Goal: Information Seeking & Learning: Learn about a topic

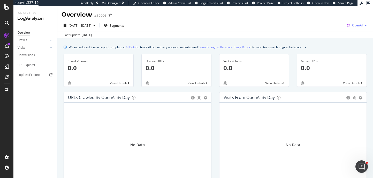
click at [362, 25] on span "OpenAI" at bounding box center [357, 25] width 11 height 4
click at [329, 9] on span "Google" at bounding box center [330, 11] width 19 height 5
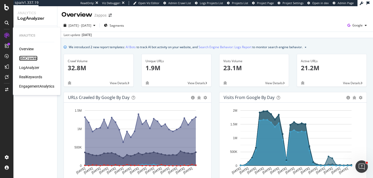
click at [34, 59] on div "SiteCrawler" at bounding box center [28, 58] width 18 height 5
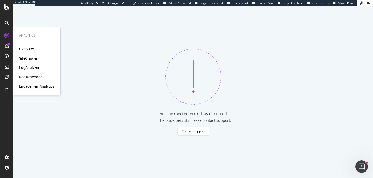
click at [29, 57] on div "SiteCrawler" at bounding box center [28, 58] width 18 height 5
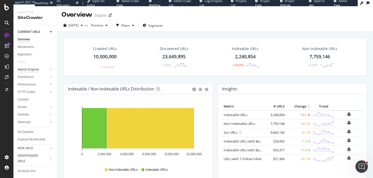
click at [27, 70] on div "Search Engines" at bounding box center [28, 69] width 21 height 5
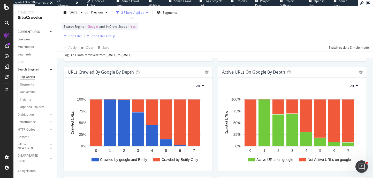
scroll to position [303, 0]
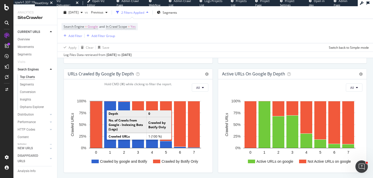
click at [99, 123] on rect "A chart." at bounding box center [96, 124] width 12 height 47
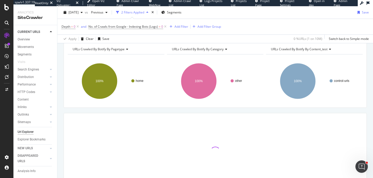
scroll to position [87, 0]
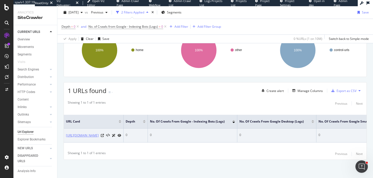
click at [99, 134] on link "[URL][DOMAIN_NAME]" at bounding box center [82, 135] width 33 height 5
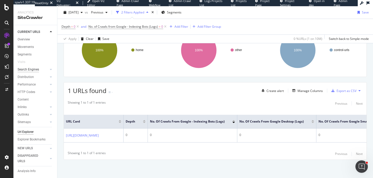
click at [22, 68] on div "Search Engines" at bounding box center [28, 69] width 21 height 5
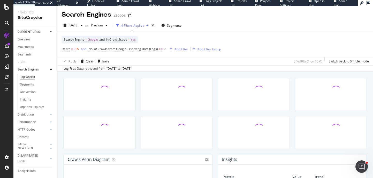
click at [78, 48] on icon at bounding box center [77, 48] width 4 height 5
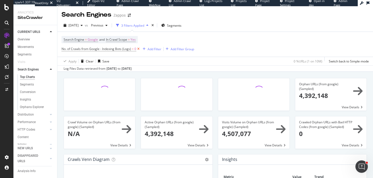
click at [139, 49] on icon at bounding box center [138, 48] width 4 height 5
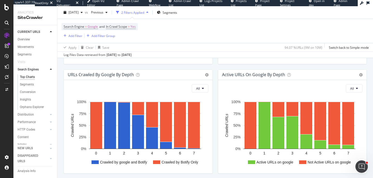
scroll to position [320, 0]
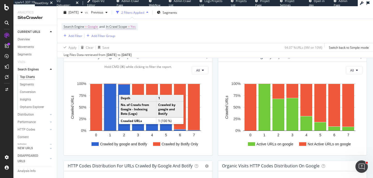
click at [110, 106] on rect "A chart." at bounding box center [110, 107] width 12 height 47
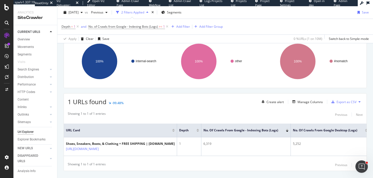
scroll to position [87, 0]
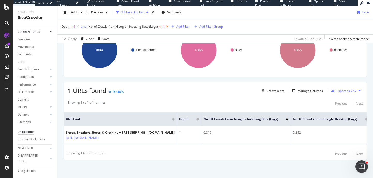
click at [166, 27] on icon at bounding box center [167, 26] width 4 height 5
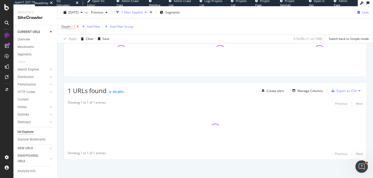
click at [77, 27] on icon at bounding box center [77, 26] width 4 height 5
click at [29, 68] on div "Search Engines" at bounding box center [28, 69] width 21 height 5
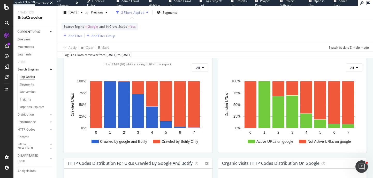
scroll to position [325, 0]
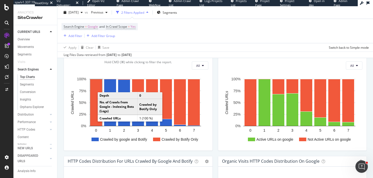
click at [94, 105] on rect "A chart." at bounding box center [96, 102] width 12 height 47
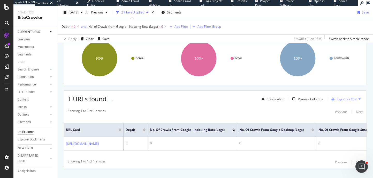
scroll to position [84, 0]
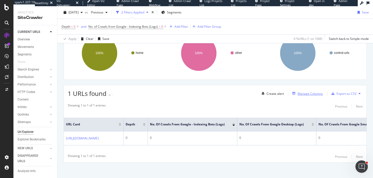
click at [305, 95] on div "Manage Columns" at bounding box center [309, 93] width 25 height 4
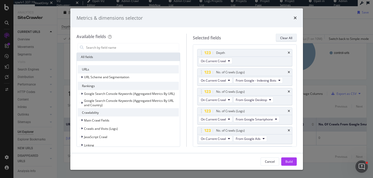
click at [290, 40] on div "Clear All" at bounding box center [286, 37] width 12 height 7
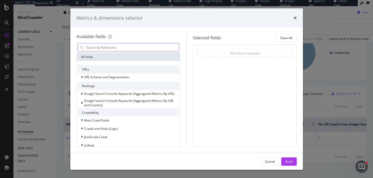
click at [125, 48] on input "modal" at bounding box center [133, 47] width 94 height 8
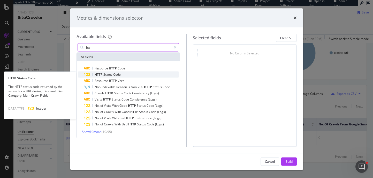
type input "htt"
click at [119, 76] on span "Code" at bounding box center [116, 74] width 7 height 4
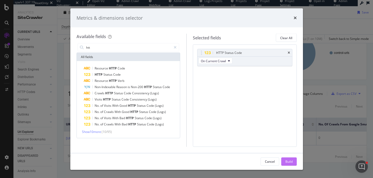
click at [287, 162] on div "Build" at bounding box center [288, 161] width 7 height 4
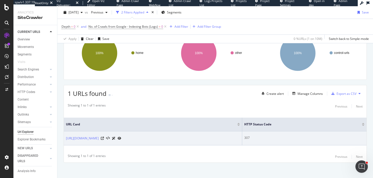
click at [253, 137] on div "307" at bounding box center [304, 137] width 120 height 5
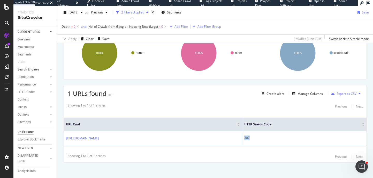
click at [36, 67] on div "Search Engines" at bounding box center [28, 69] width 21 height 5
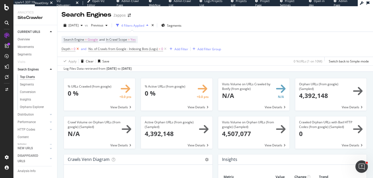
click at [79, 49] on icon at bounding box center [77, 48] width 4 height 5
click at [138, 49] on icon at bounding box center [138, 48] width 4 height 5
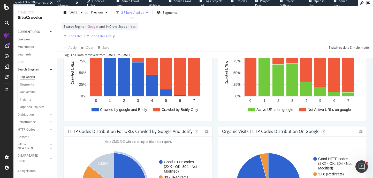
scroll to position [342, 0]
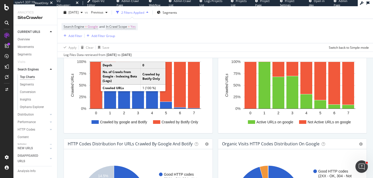
click at [96, 70] on rect "A chart." at bounding box center [96, 85] width 12 height 47
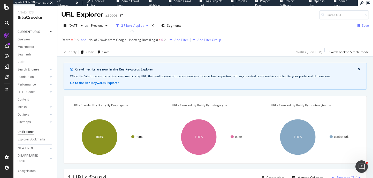
click at [35, 70] on div "Search Engines" at bounding box center [28, 69] width 21 height 5
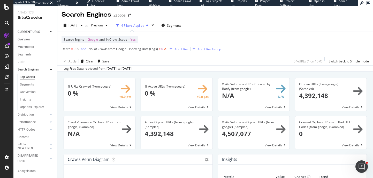
click at [165, 48] on icon at bounding box center [165, 48] width 4 height 5
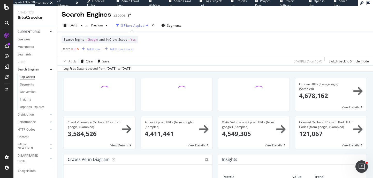
click at [78, 48] on icon at bounding box center [77, 48] width 4 height 5
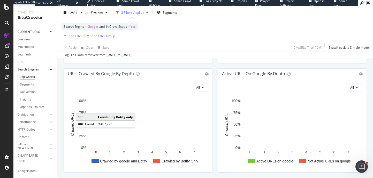
scroll to position [369, 0]
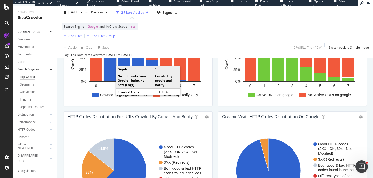
click at [114, 76] on rect "A chart." at bounding box center [110, 58] width 12 height 47
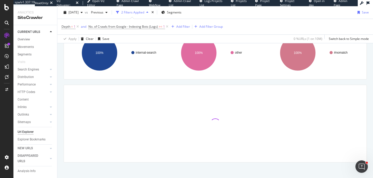
scroll to position [87, 0]
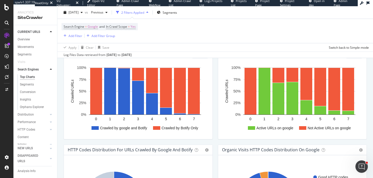
scroll to position [353, 0]
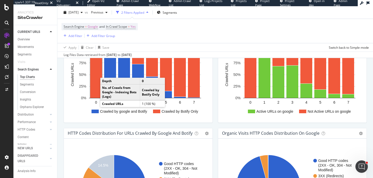
click at [95, 89] on rect "A chart." at bounding box center [96, 74] width 12 height 47
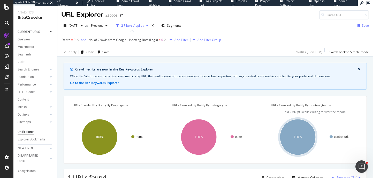
scroll to position [59, 0]
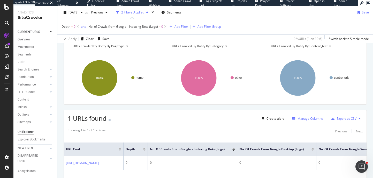
click at [315, 117] on div "Manage Columns" at bounding box center [309, 118] width 25 height 4
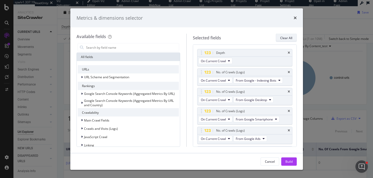
click at [285, 35] on div "Clear All" at bounding box center [286, 37] width 12 height 7
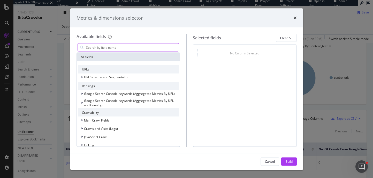
click at [146, 47] on input "modal" at bounding box center [133, 47] width 94 height 8
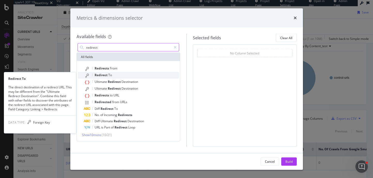
type input "redirect"
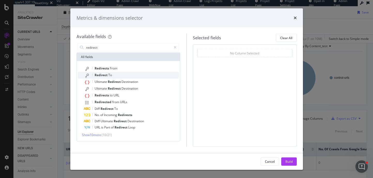
click at [125, 73] on div "Redirect To" at bounding box center [131, 75] width 95 height 7
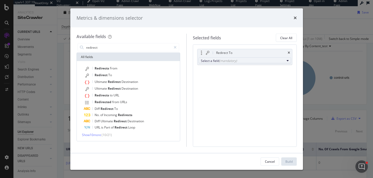
click at [235, 61] on div "(mandatory)" at bounding box center [228, 60] width 18 height 4
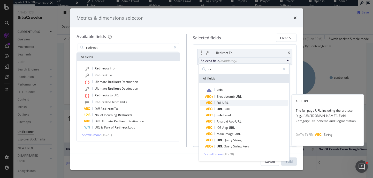
type input "url"
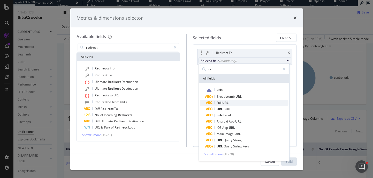
click at [232, 104] on span "Full URL" at bounding box center [247, 102] width 82 height 6
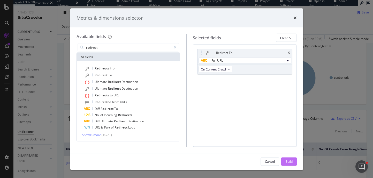
click at [287, 161] on div "Build" at bounding box center [288, 161] width 7 height 4
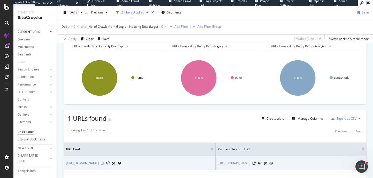
click at [104, 162] on icon at bounding box center [102, 162] width 3 height 3
click at [256, 164] on icon at bounding box center [253, 162] width 3 height 3
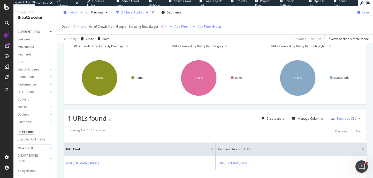
click at [79, 13] on span "[DATE]" at bounding box center [73, 12] width 10 height 4
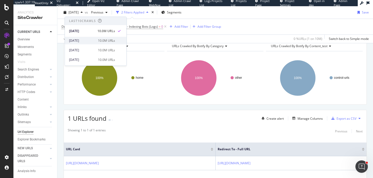
click at [88, 41] on div "[DATE]" at bounding box center [82, 40] width 26 height 5
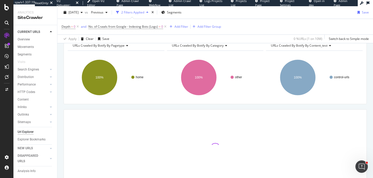
scroll to position [87, 0]
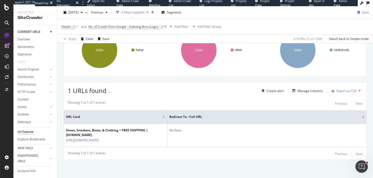
click at [166, 27] on icon at bounding box center [165, 26] width 4 height 5
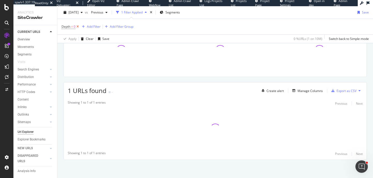
click at [78, 26] on icon at bounding box center [77, 26] width 4 height 5
click at [34, 71] on div "Search Engines" at bounding box center [28, 69] width 21 height 5
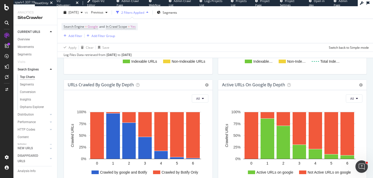
scroll to position [293, 0]
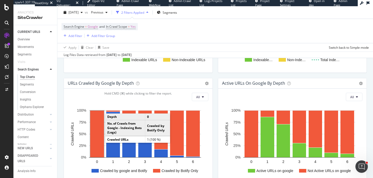
click at [98, 127] on rect "A chart." at bounding box center [97, 133] width 14 height 47
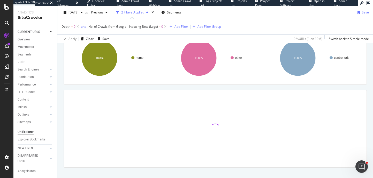
scroll to position [87, 0]
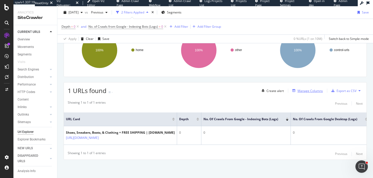
click at [311, 89] on div "Manage Columns" at bounding box center [309, 90] width 25 height 4
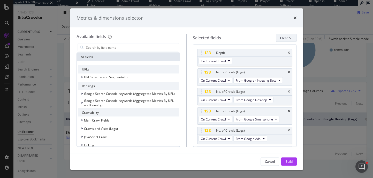
click at [287, 40] on div "Clear All" at bounding box center [286, 37] width 12 height 4
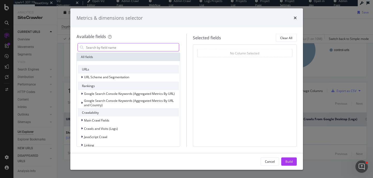
click at [148, 49] on input "modal" at bounding box center [133, 47] width 94 height 8
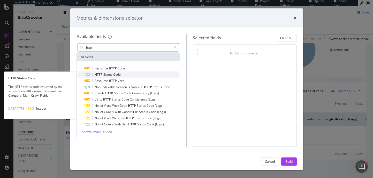
type input "http"
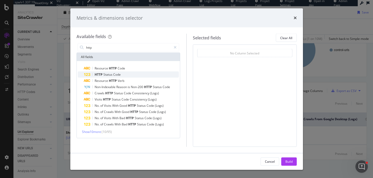
click at [140, 73] on div "HTTP Status Code" at bounding box center [131, 74] width 95 height 6
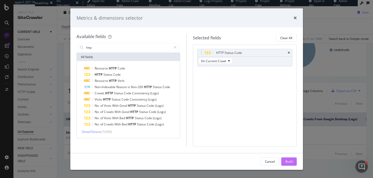
click at [291, 160] on div "Build" at bounding box center [288, 161] width 7 height 4
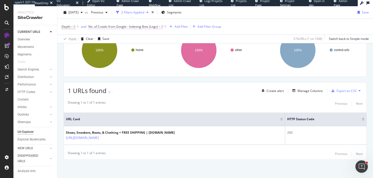
click at [147, 27] on span "No. of Crawls from Google - Indexing Bots (Logs)" at bounding box center [123, 26] width 70 height 4
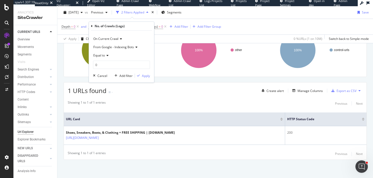
click at [126, 47] on span "From Google - Indexing Bots" at bounding box center [113, 47] width 41 height 4
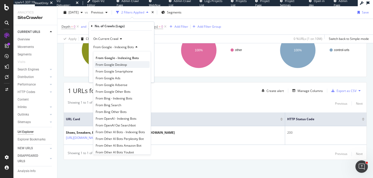
click at [120, 65] on span "From Google Desktop" at bounding box center [111, 64] width 31 height 4
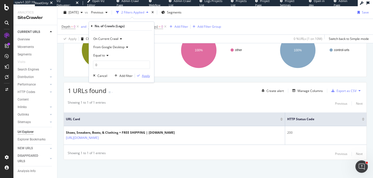
click at [148, 74] on div "Apply" at bounding box center [146, 75] width 8 height 4
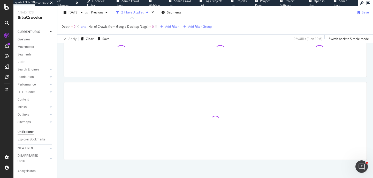
click at [149, 26] on span "No. of Crawls from Google Desktop (Logs) = 0" at bounding box center [120, 26] width 65 height 5
click at [155, 23] on span "No. of Crawls from Google Desktop (Logs) = 0" at bounding box center [123, 26] width 70 height 7
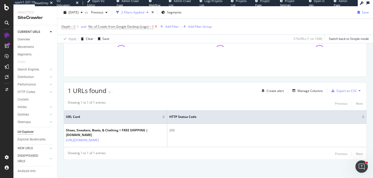
click at [155, 25] on icon at bounding box center [156, 26] width 4 height 5
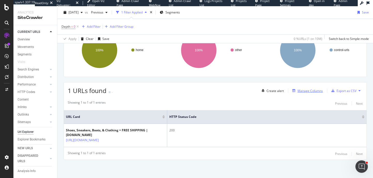
click at [317, 92] on div "Manage Columns" at bounding box center [309, 90] width 25 height 4
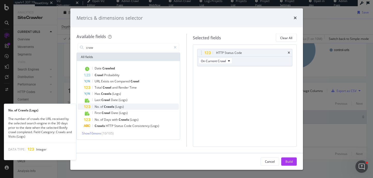
type input "craw"
click at [117, 104] on span "(Logs)" at bounding box center [119, 106] width 9 height 4
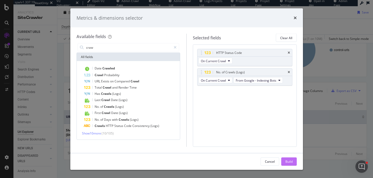
click at [289, 158] on div "Build" at bounding box center [288, 161] width 7 height 8
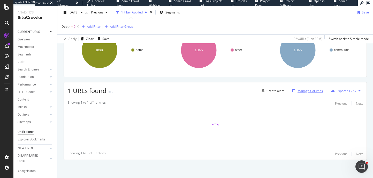
click at [308, 88] on div "Manage Columns" at bounding box center [309, 90] width 25 height 4
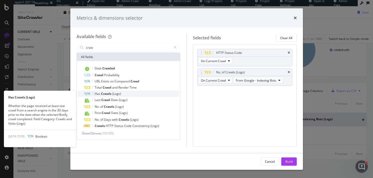
type input "craw"
click at [104, 94] on span "Crawls" at bounding box center [106, 93] width 11 height 4
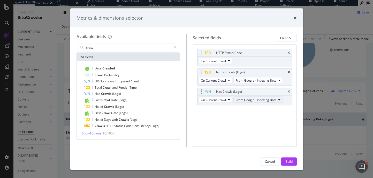
click at [264, 101] on span "From Google - Indexing Bots" at bounding box center [256, 99] width 41 height 4
click at [269, 118] on span "From Google Desktop" at bounding box center [262, 118] width 49 height 5
click at [289, 93] on icon "times" at bounding box center [289, 91] width 2 height 3
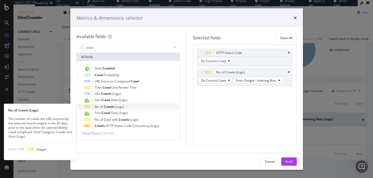
click at [107, 104] on div "No. of Crawls (Logs)" at bounding box center [131, 106] width 95 height 6
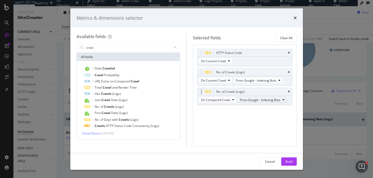
click at [255, 99] on span "From Google - Indexing Bots" at bounding box center [260, 99] width 41 height 4
click at [258, 119] on span "From Google Desktop" at bounding box center [266, 118] width 49 height 5
click at [108, 105] on span "Crawls" at bounding box center [109, 106] width 11 height 4
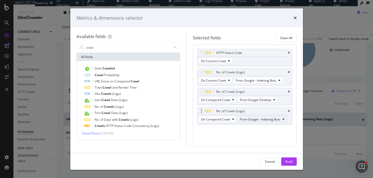
click at [259, 121] on button "From Google - Indexing Bots" at bounding box center [261, 119] width 49 height 6
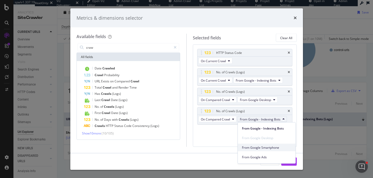
click at [266, 149] on div "From Google Smartphone" at bounding box center [267, 146] width 58 height 7
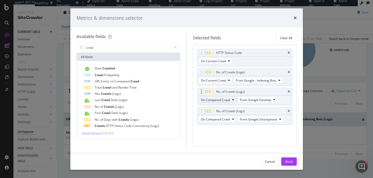
click at [212, 98] on span "On Compared Crawl" at bounding box center [215, 99] width 29 height 4
click at [212, 106] on div "On Current Crawl" at bounding box center [218, 108] width 38 height 7
click at [213, 118] on span "On Compared Crawl" at bounding box center [215, 119] width 29 height 4
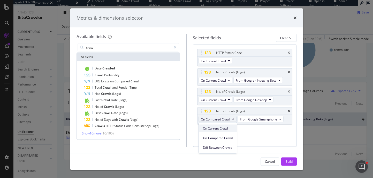
click at [213, 126] on span "On Current Crawl" at bounding box center [218, 128] width 30 height 5
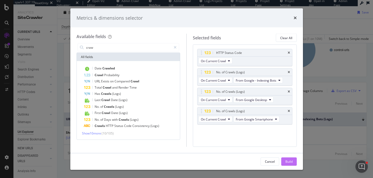
click at [286, 164] on div "Build" at bounding box center [288, 161] width 7 height 8
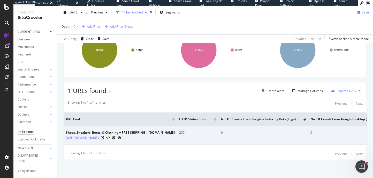
click at [121, 137] on icon at bounding box center [120, 137] width 4 height 3
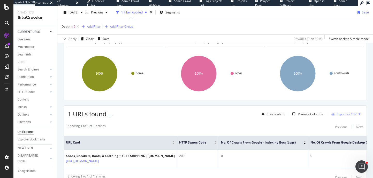
scroll to position [64, 0]
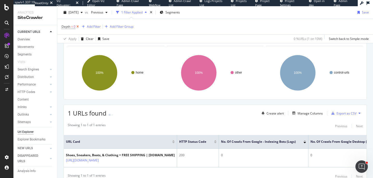
click at [79, 26] on icon at bounding box center [77, 26] width 4 height 5
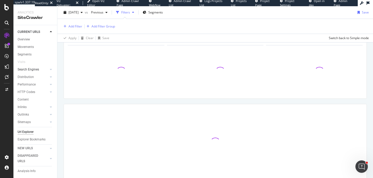
scroll to position [63, 0]
click at [39, 69] on link "Search Engines" at bounding box center [33, 69] width 31 height 5
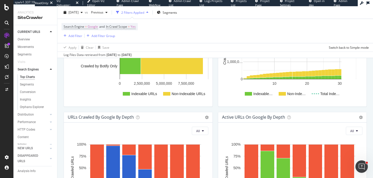
scroll to position [280, 0]
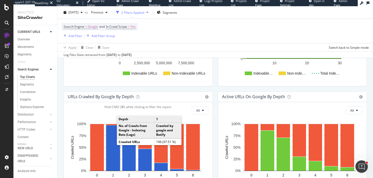
click at [114, 138] on rect "A chart." at bounding box center [113, 147] width 14 height 45
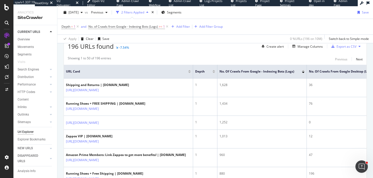
scroll to position [130, 0]
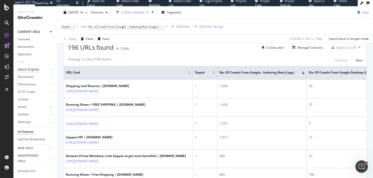
click at [34, 70] on div "Search Engines" at bounding box center [28, 69] width 21 height 5
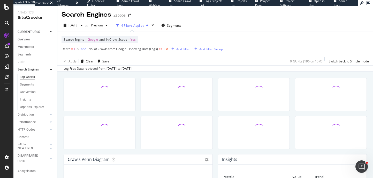
click at [168, 49] on icon at bounding box center [167, 48] width 4 height 5
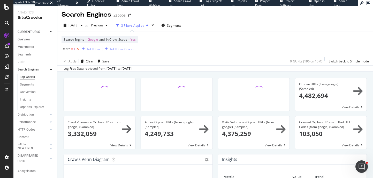
click at [79, 48] on icon at bounding box center [77, 48] width 4 height 5
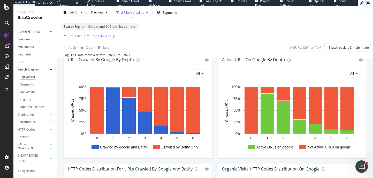
scroll to position [316, 0]
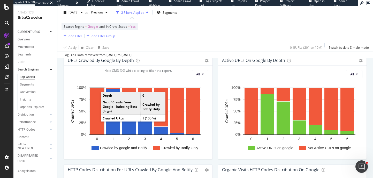
click at [95, 120] on rect "A chart." at bounding box center [97, 111] width 14 height 47
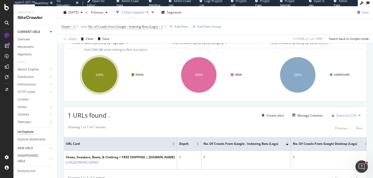
scroll to position [87, 0]
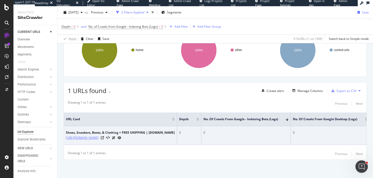
click at [95, 137] on link "[URL][DOMAIN_NAME]" at bounding box center [82, 137] width 33 height 5
